Goal: Transaction & Acquisition: Purchase product/service

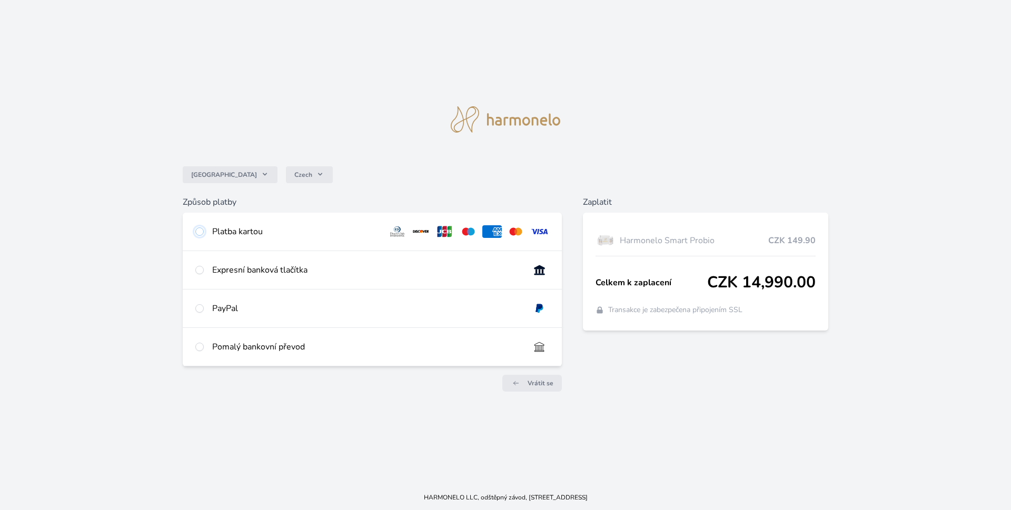
click at [199, 230] on input "radio" at bounding box center [199, 231] width 8 height 8
radio input "true"
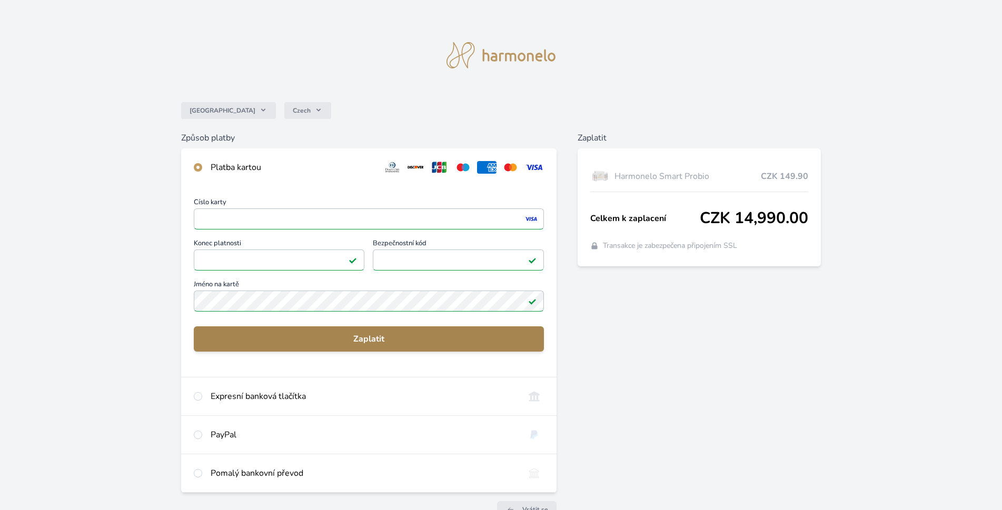
click at [382, 336] on span "Zaplatit" at bounding box center [368, 339] width 333 height 13
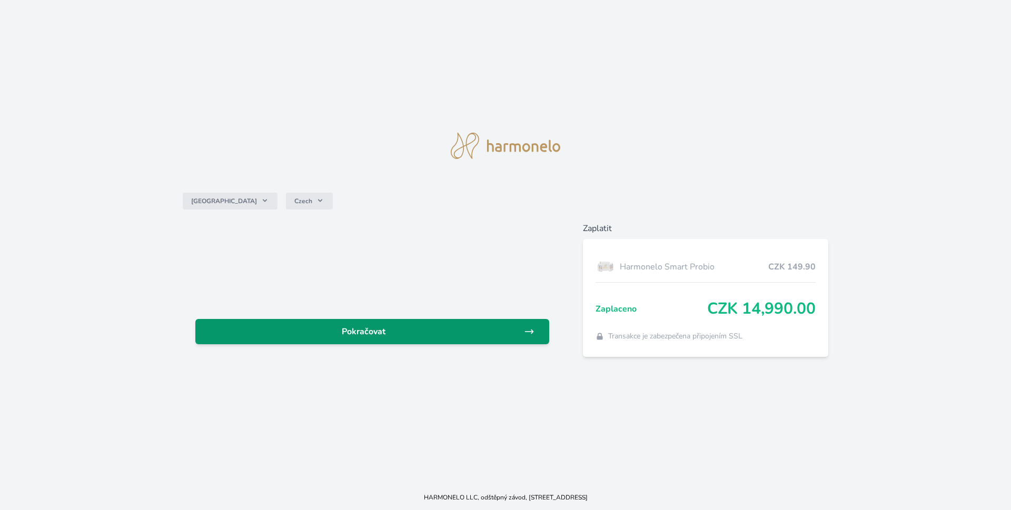
click at [355, 328] on span "Pokračovat" at bounding box center [364, 331] width 320 height 13
